Goal: Task Accomplishment & Management: Manage account settings

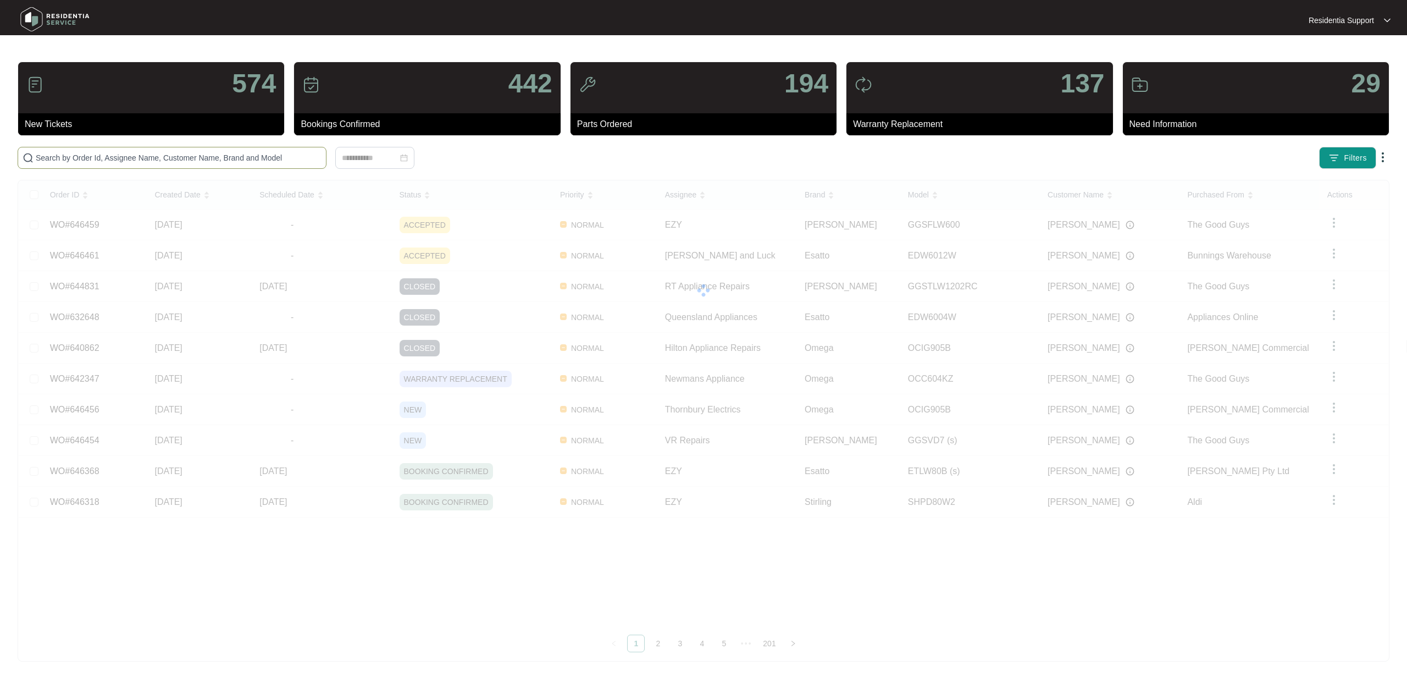
click at [131, 157] on input "text" at bounding box center [179, 158] width 286 height 12
paste input "632648"
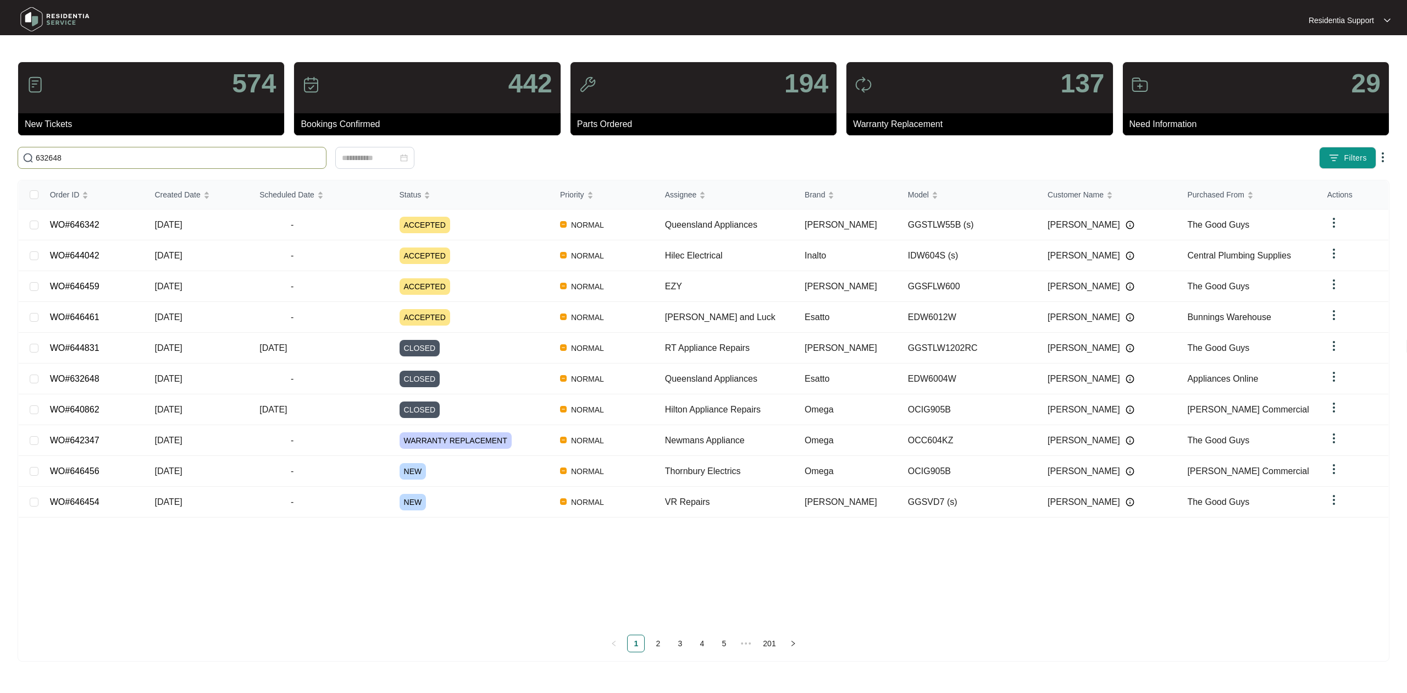
type input "632648"
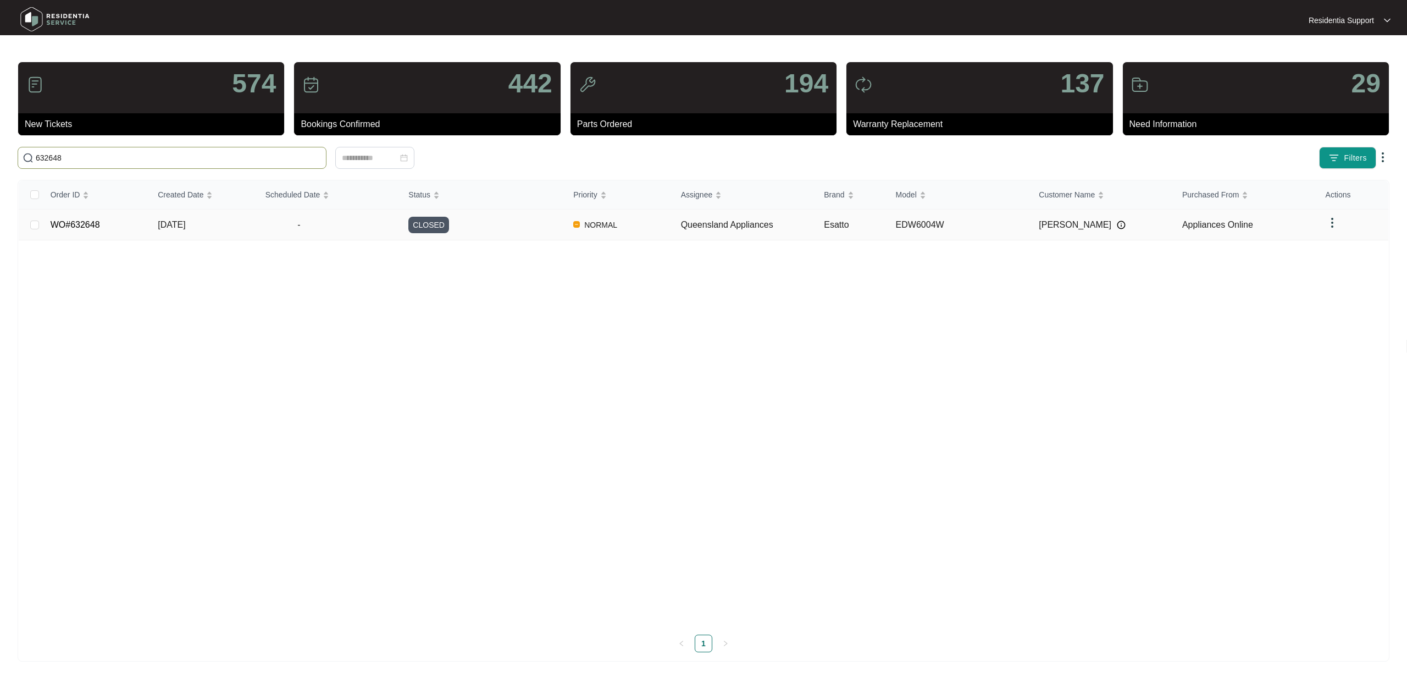
click at [308, 233] on td "-" at bounding box center [328, 224] width 143 height 31
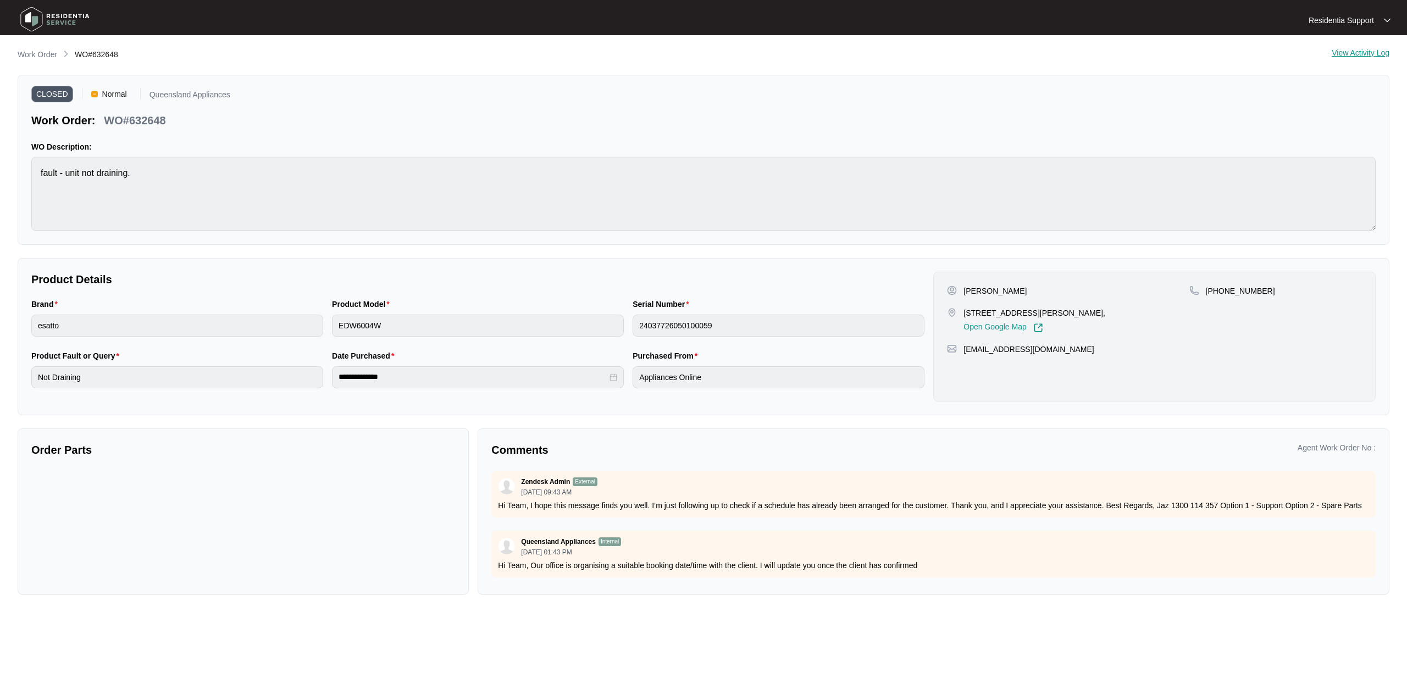
click at [1342, 12] on div "Residentia Support Residentia..." at bounding box center [703, 20] width 1383 height 35
click at [1342, 15] on p "Residentia Support" at bounding box center [1341, 20] width 65 height 11
click at [1333, 37] on li "Settings" at bounding box center [1349, 39] width 77 height 19
